Goal: Information Seeking & Learning: Check status

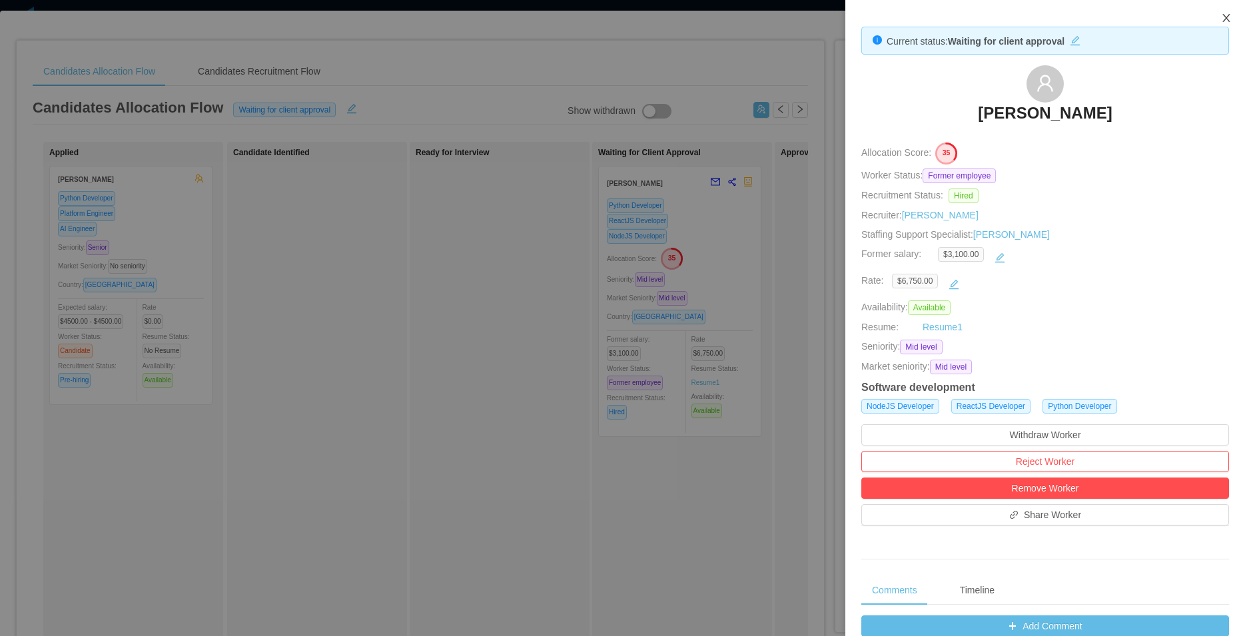
scroll to position [380, 0]
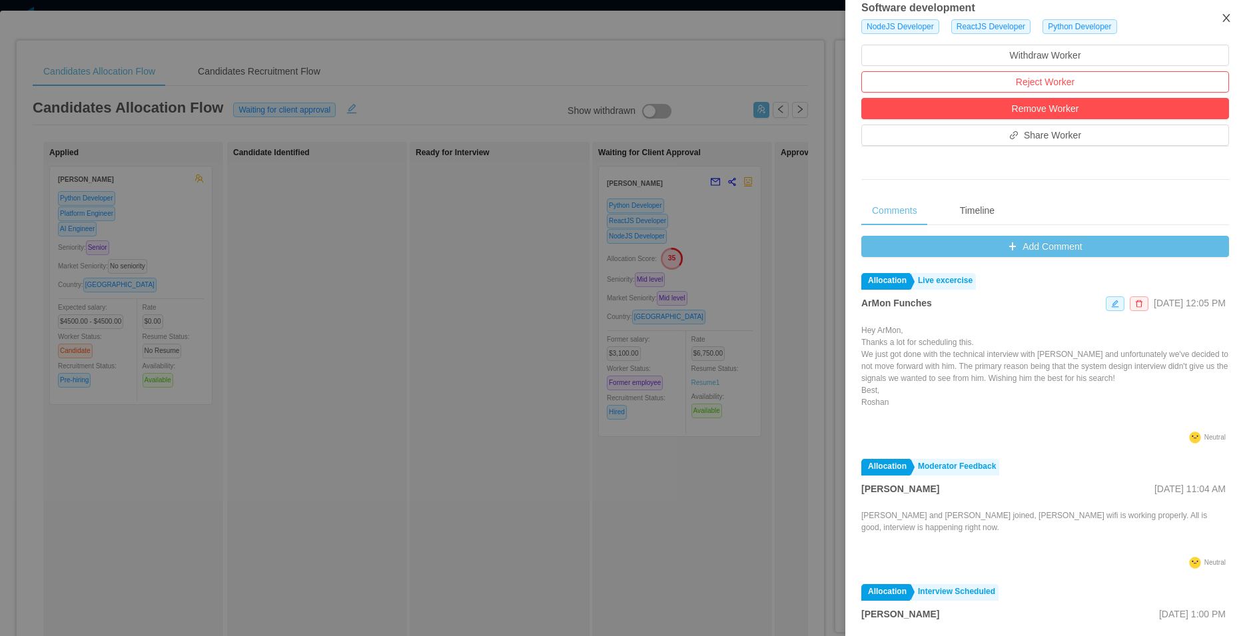
click at [1227, 20] on icon "icon: close" at bounding box center [1225, 18] width 7 height 8
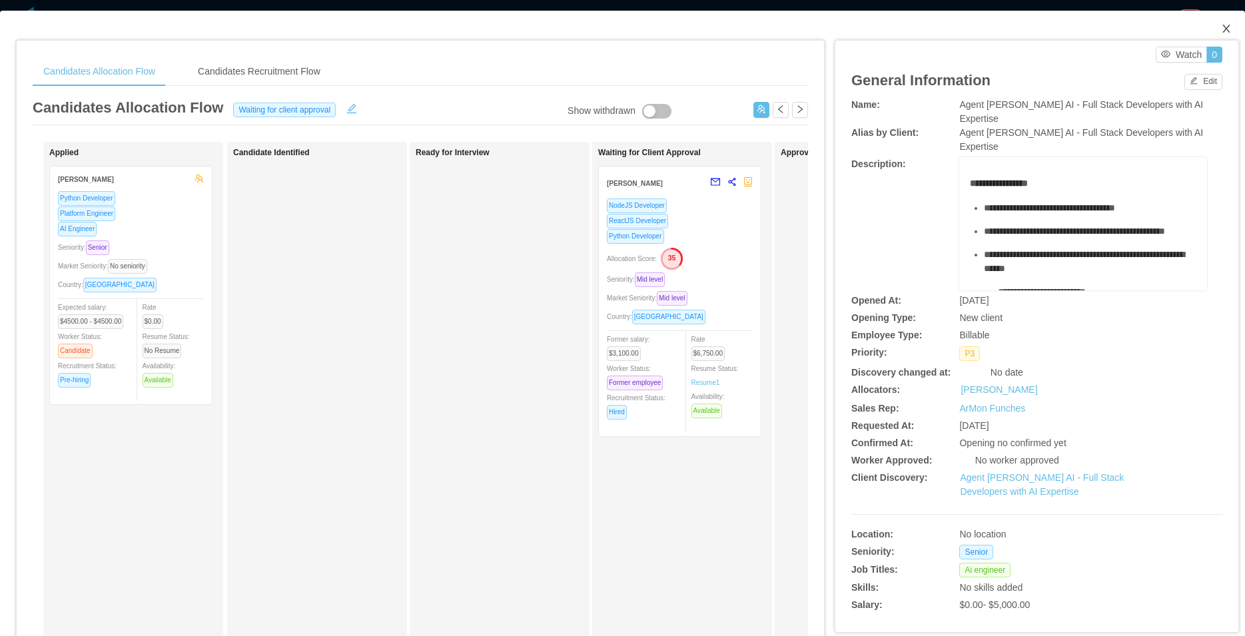
click at [1222, 36] on span "Close" at bounding box center [1225, 29] width 37 height 37
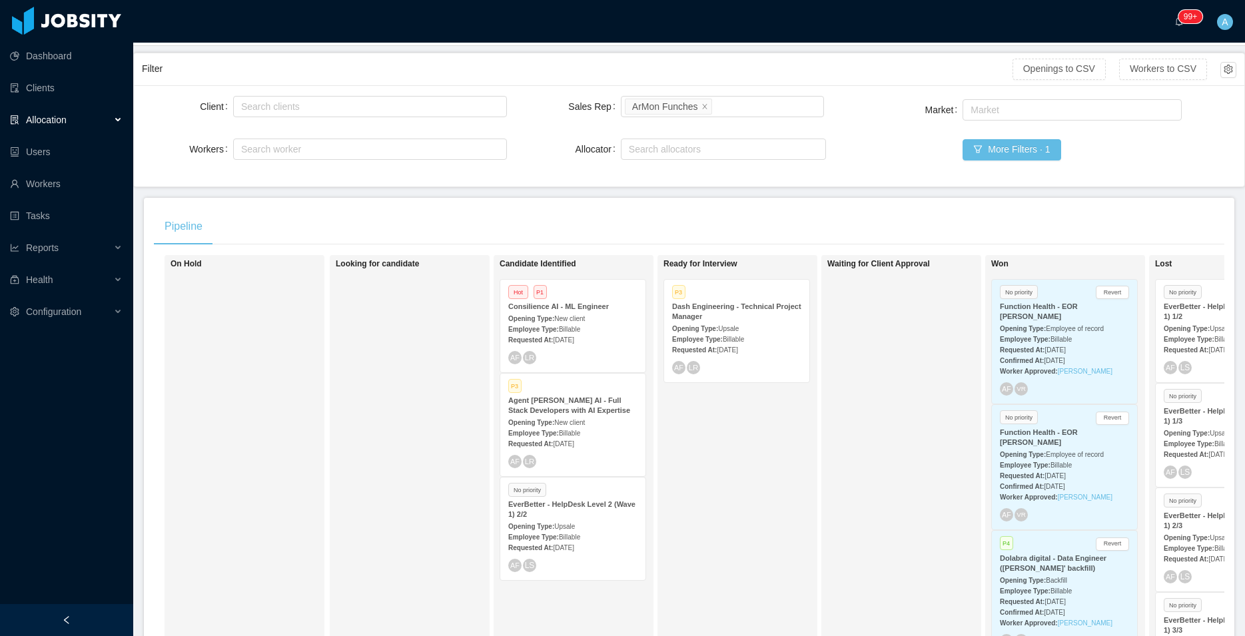
scroll to position [152, 0]
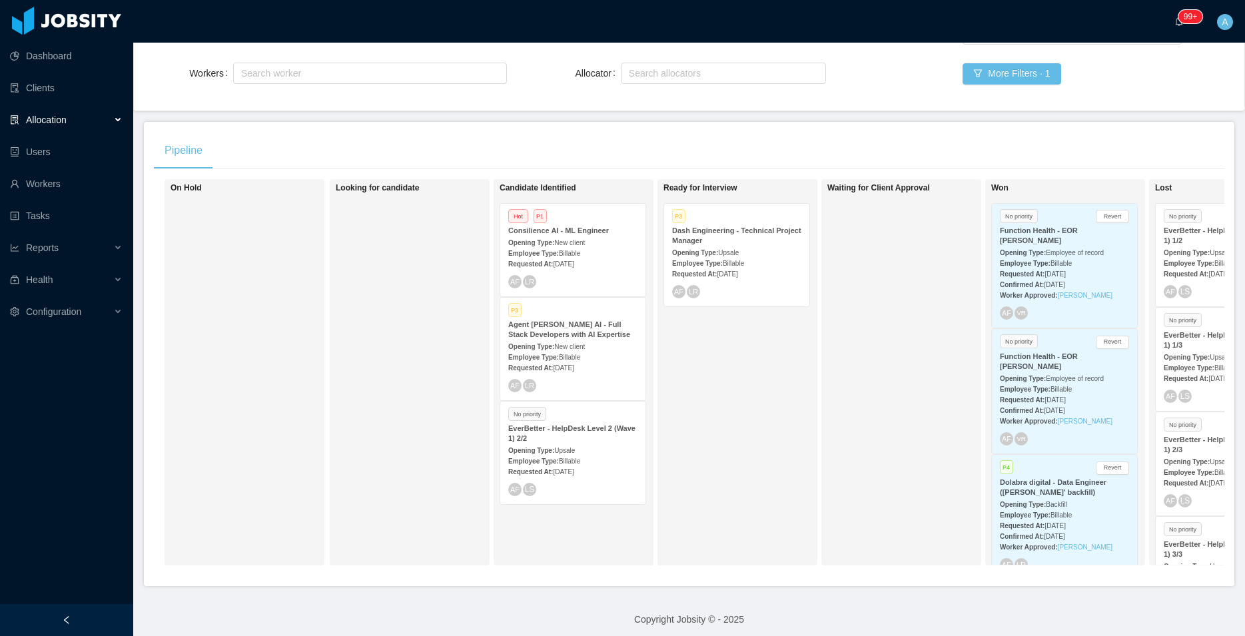
click at [1109, 264] on div "Employee Type: Billable" at bounding box center [1064, 263] width 129 height 14
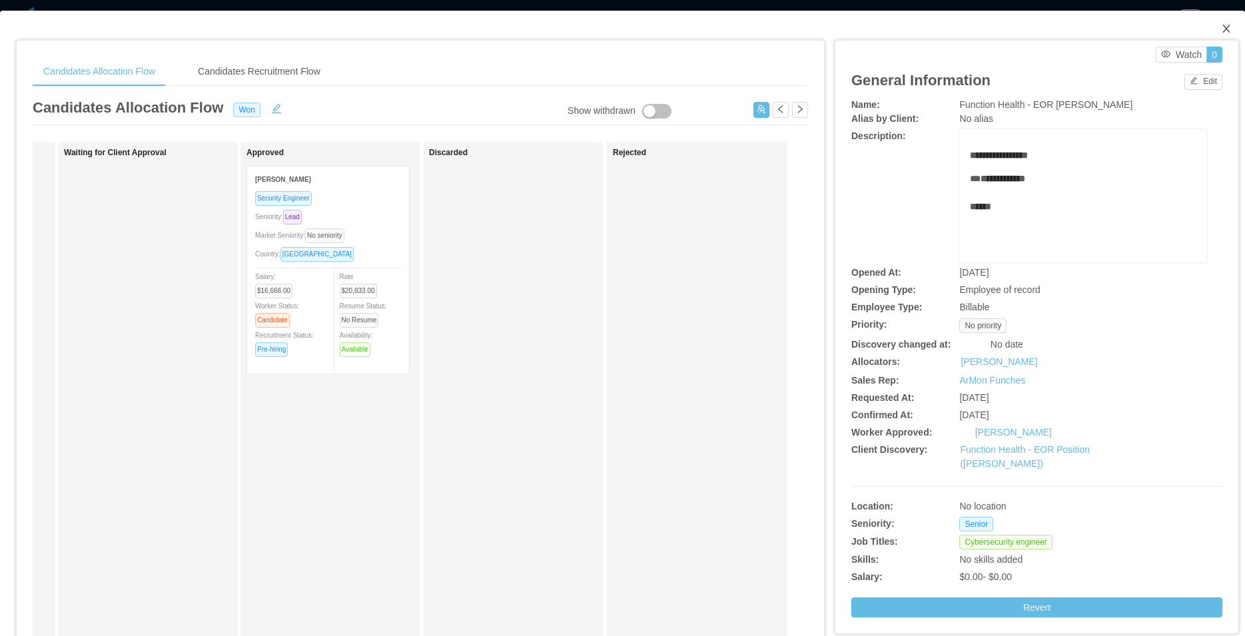
click at [1220, 28] on span "Close" at bounding box center [1225, 29] width 37 height 37
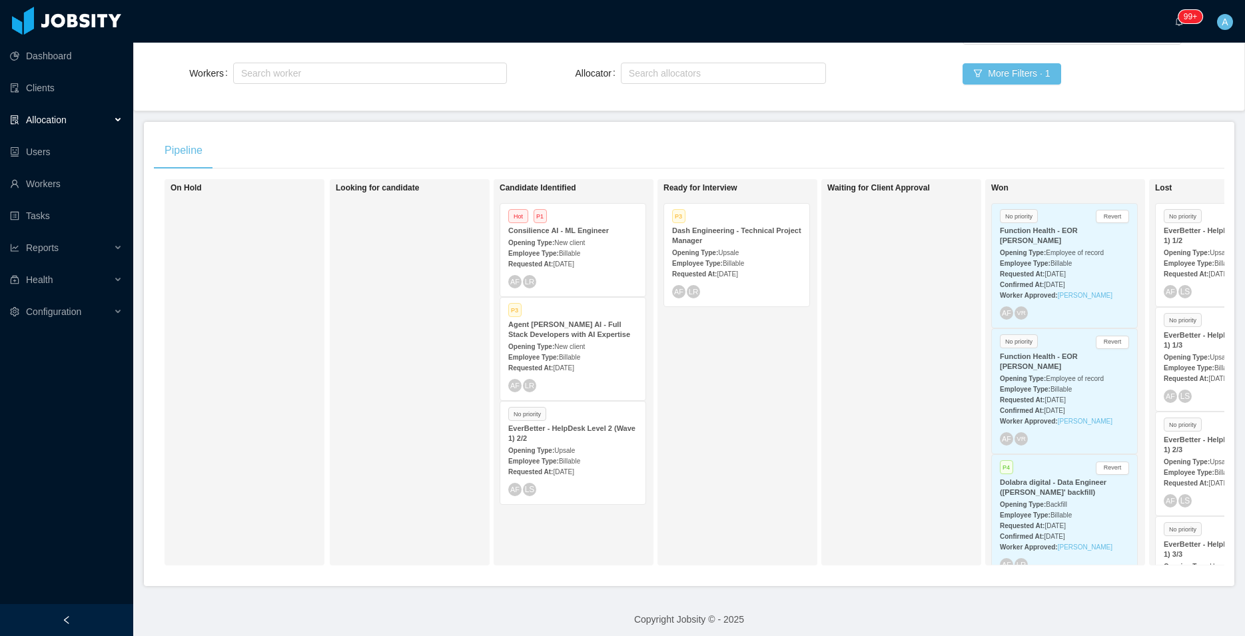
click at [1116, 376] on div "Opening Type: Employee of record" at bounding box center [1064, 378] width 129 height 14
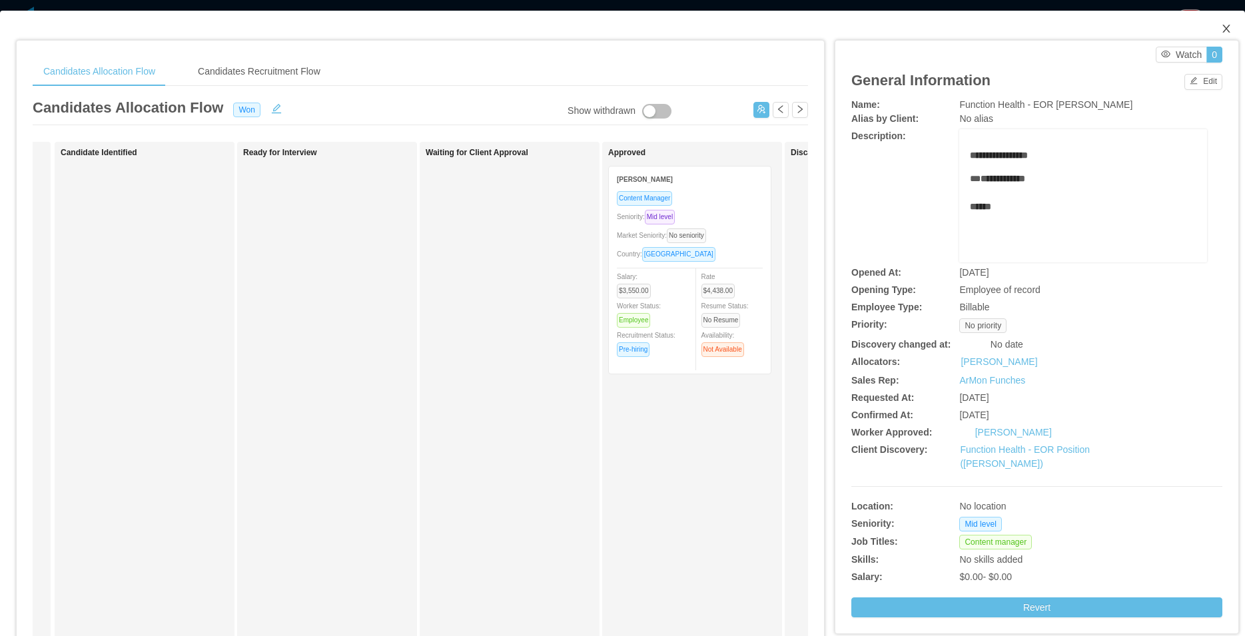
click at [1221, 27] on icon "icon: close" at bounding box center [1226, 28] width 11 height 11
